Goal: Task Accomplishment & Management: Manage account settings

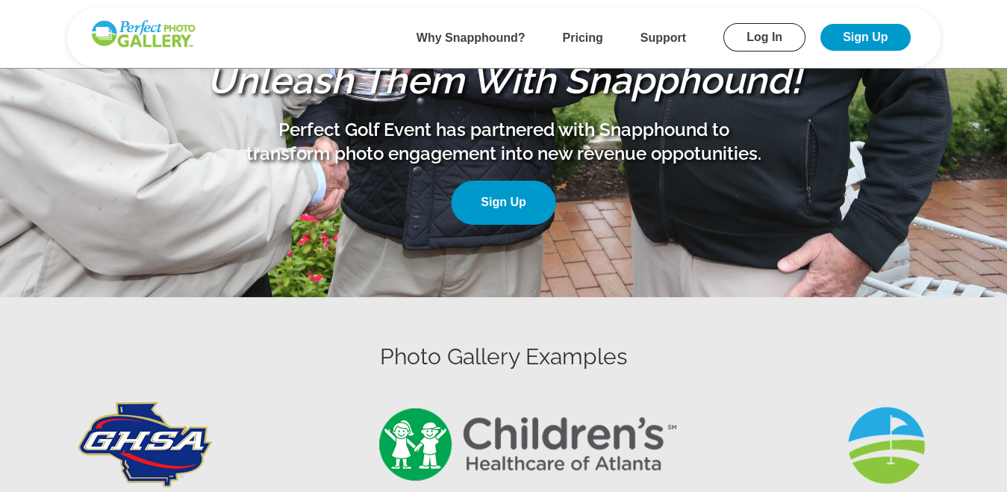
click at [765, 36] on link "Log In" at bounding box center [764, 37] width 82 height 28
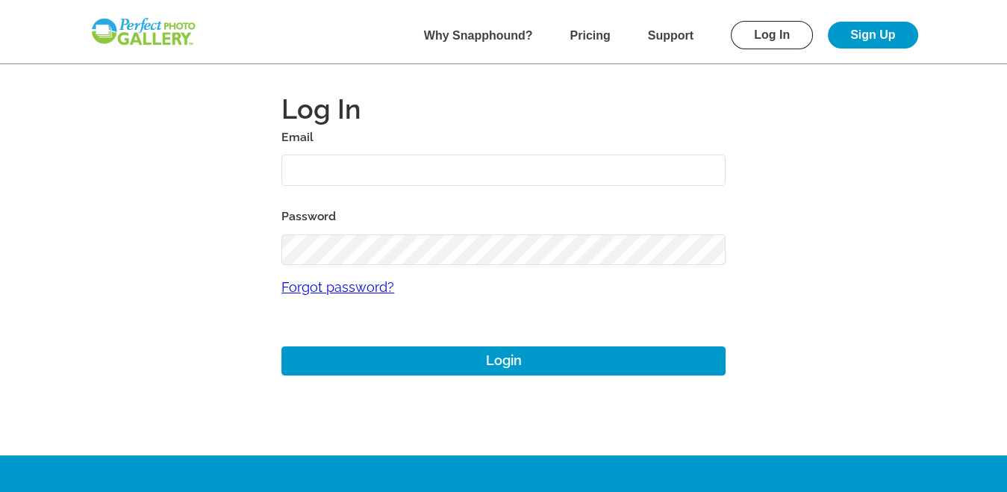
scroll to position [4, 0]
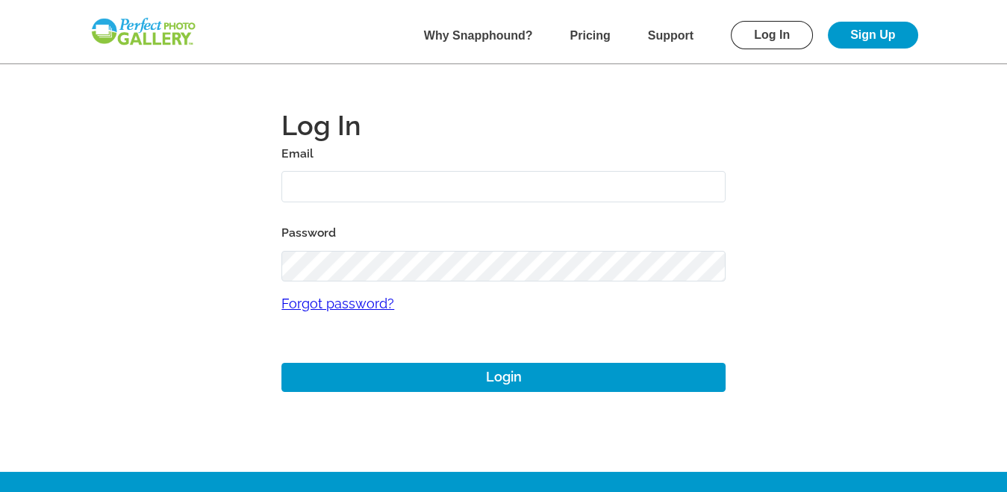
click at [367, 186] on input "text" at bounding box center [503, 187] width 444 height 32
type input "[EMAIL_ADDRESS][DOMAIN_NAME]"
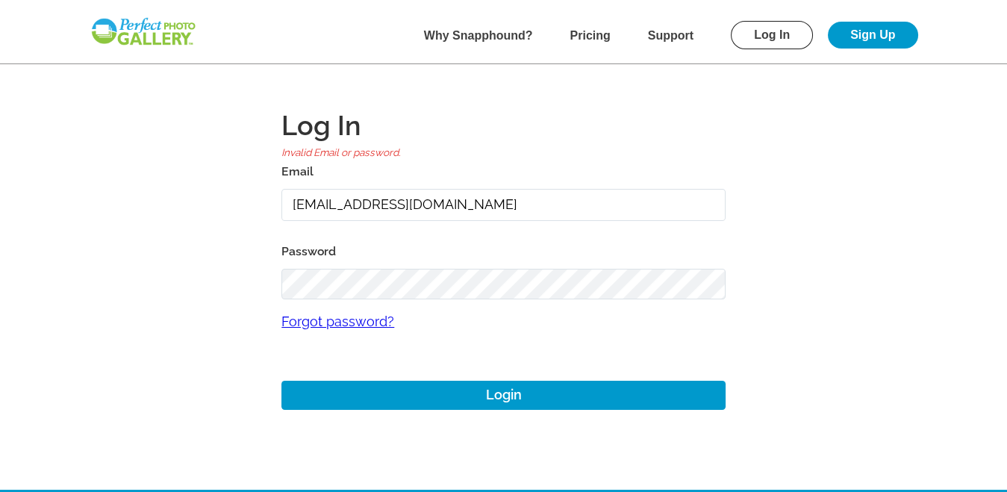
click at [331, 322] on link "Forgot password?" at bounding box center [503, 321] width 444 height 44
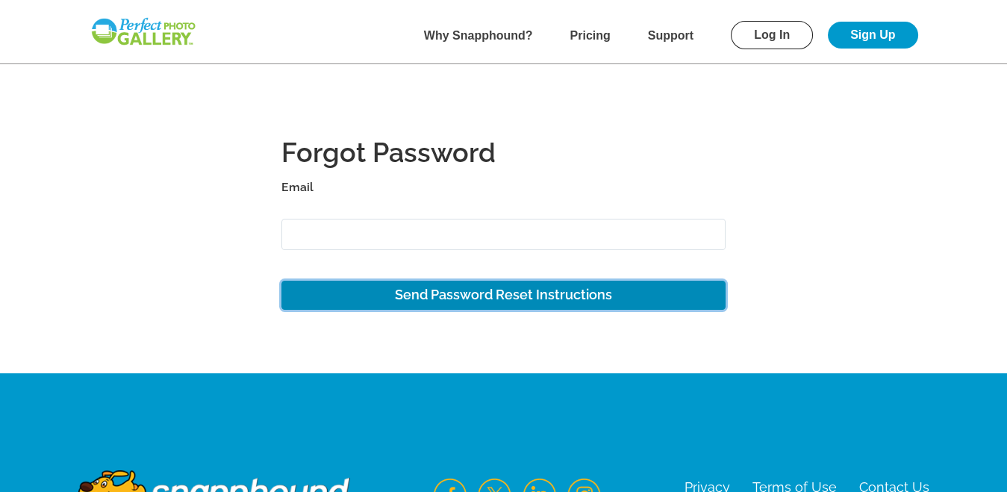
click at [449, 290] on button "Send Password Reset Instructions" at bounding box center [503, 295] width 444 height 29
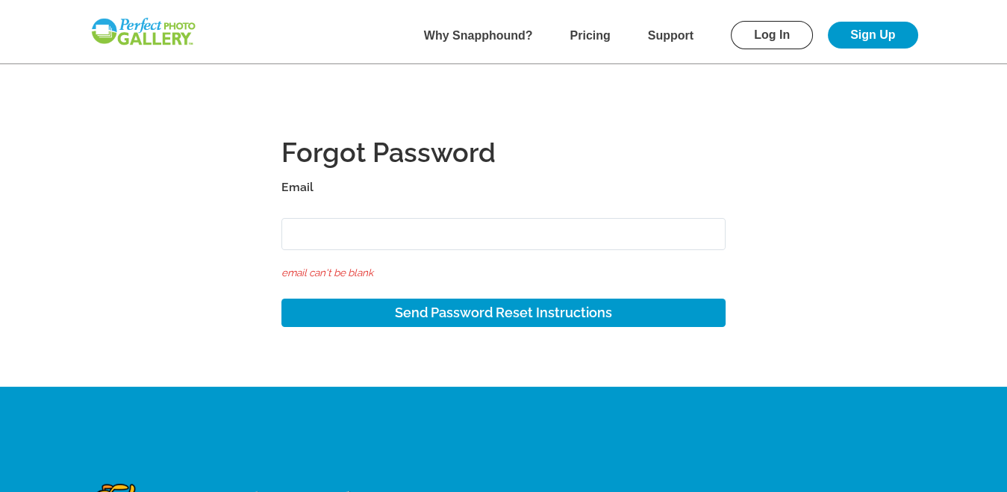
click at [331, 224] on input "Email" at bounding box center [503, 234] width 444 height 32
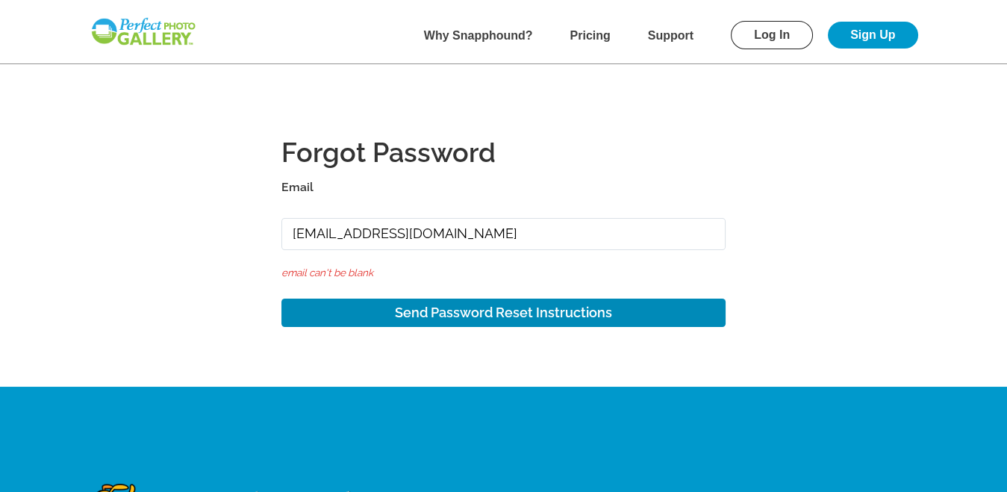
type input "[EMAIL_ADDRESS][DOMAIN_NAME]"
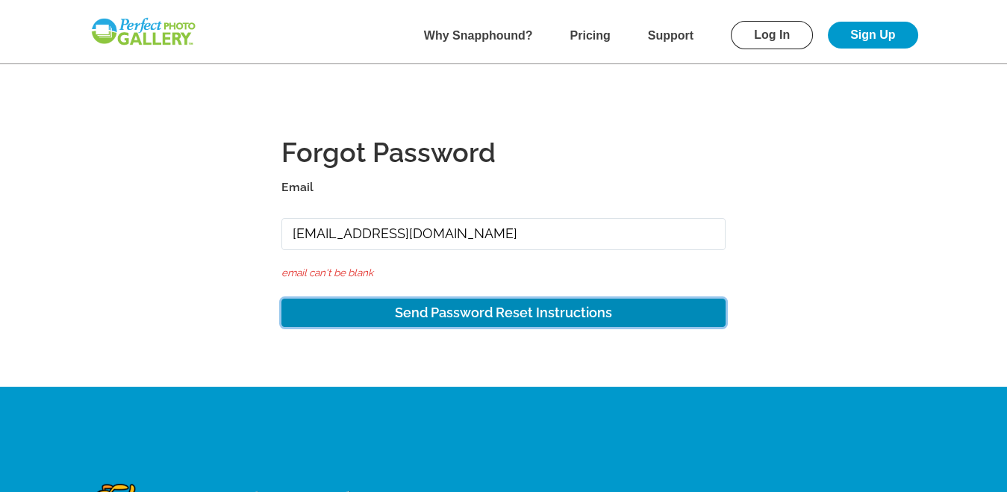
click at [443, 318] on button "Send Password Reset Instructions" at bounding box center [503, 313] width 444 height 29
